Goal: Use online tool/utility: Utilize a website feature to perform a specific function

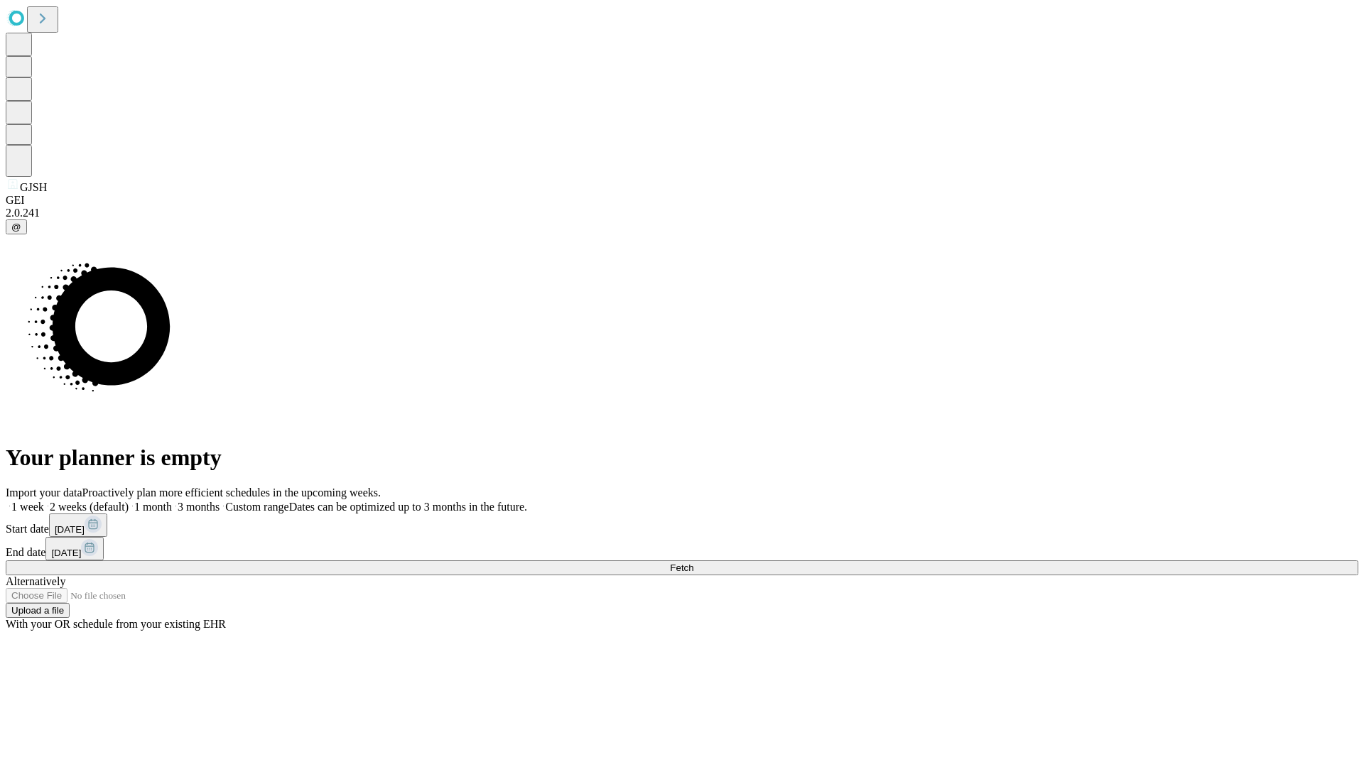
click at [693, 563] on span "Fetch" at bounding box center [681, 568] width 23 height 11
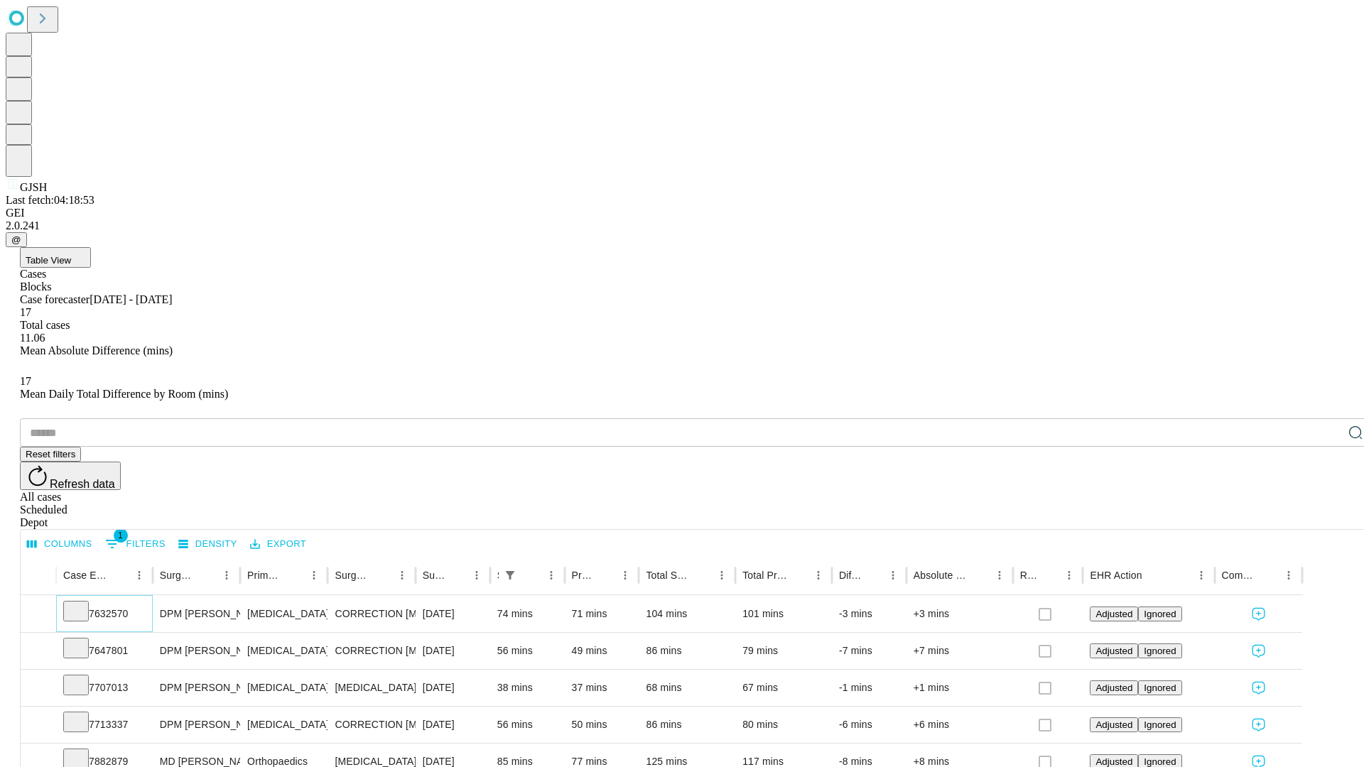
click at [83, 603] on icon at bounding box center [76, 610] width 14 height 14
